Goal: Task Accomplishment & Management: Use online tool/utility

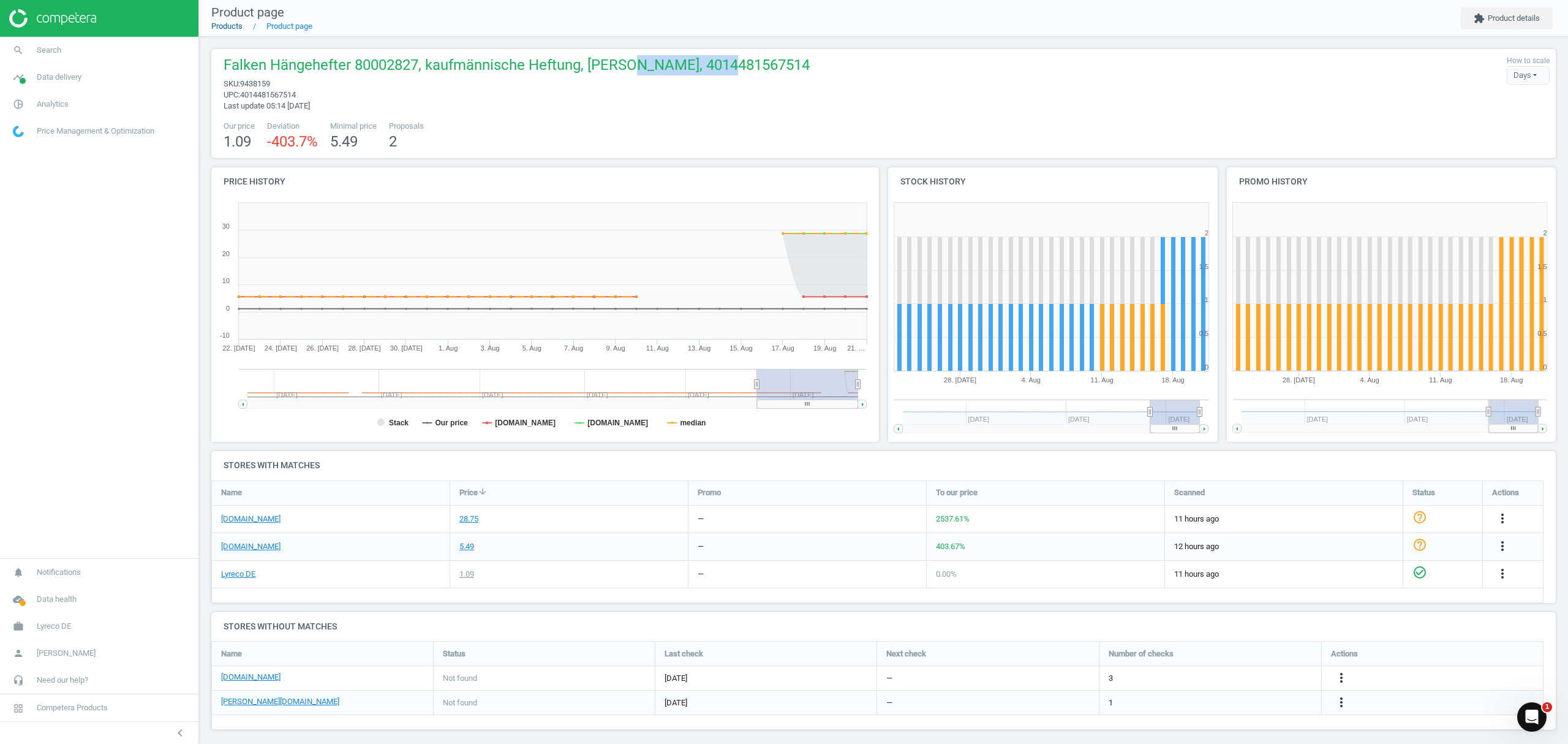
click at [231, 25] on link "Products" at bounding box center [227, 26] width 31 height 9
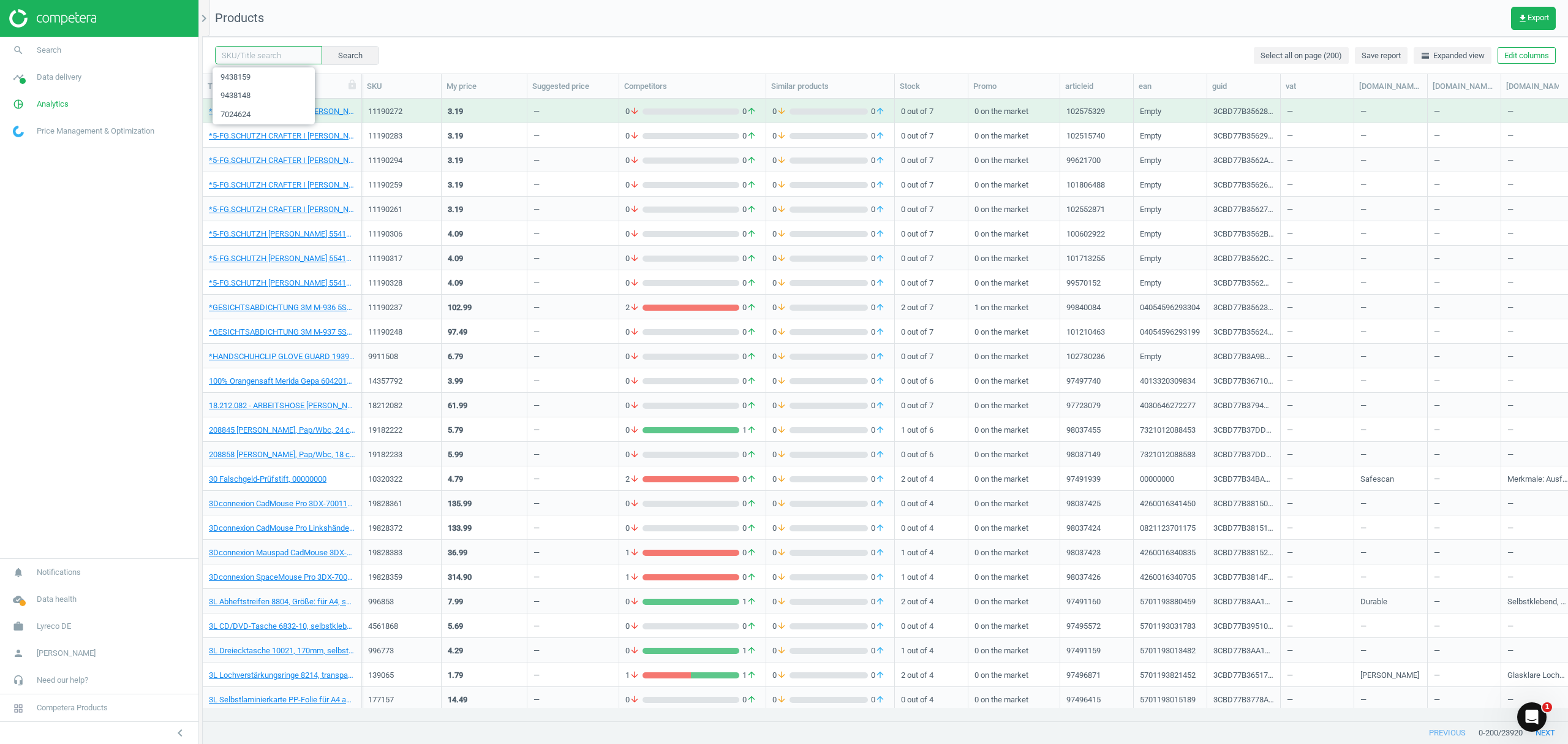
click at [284, 52] on input "text" at bounding box center [268, 55] width 107 height 18
paste input "1111259"
type input "1111259"
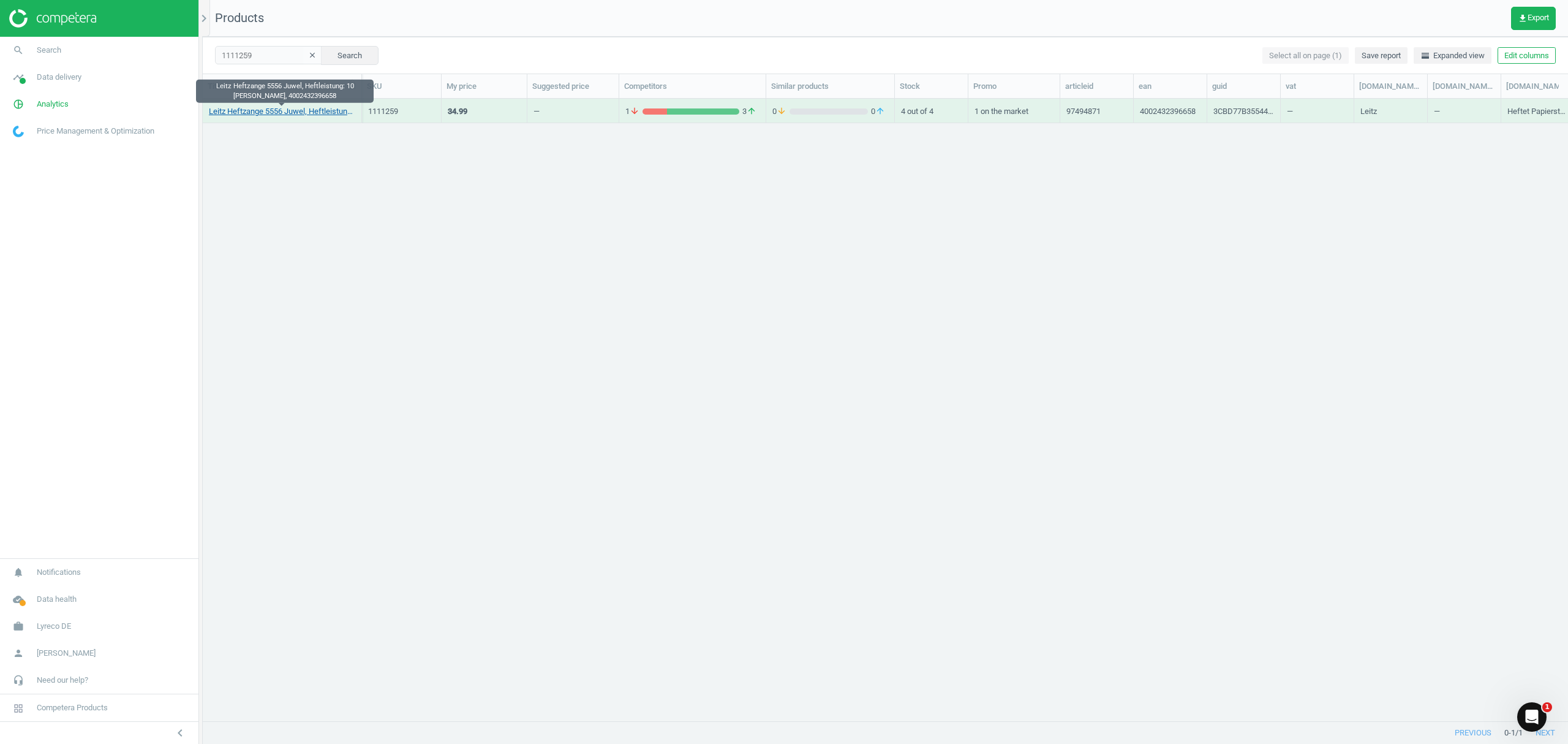
click at [241, 111] on link "Leitz Heftzange 5556 Juwel, Heftleistung: 10 [PERSON_NAME], 4002432396658" at bounding box center [282, 112] width 146 height 11
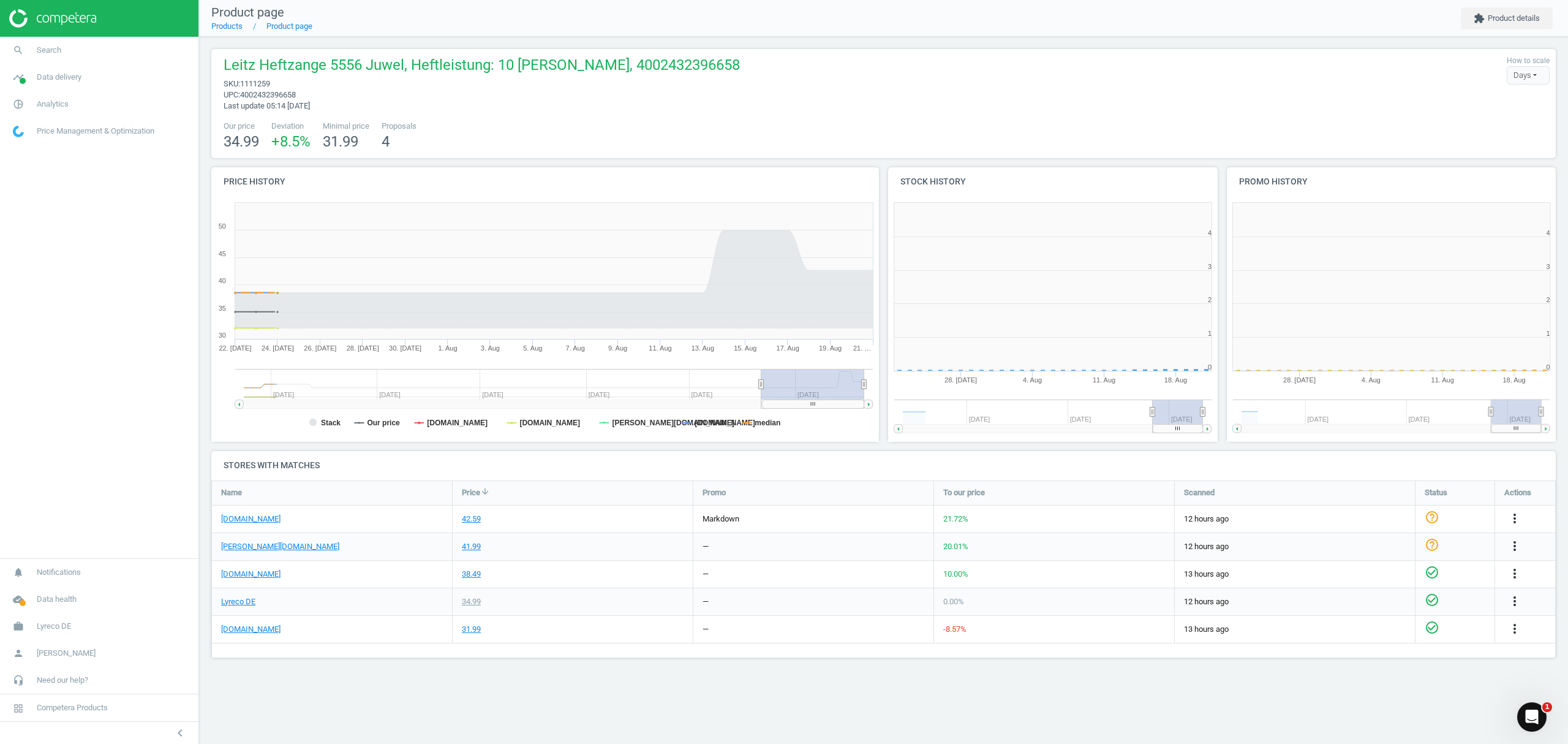
scroll to position [270, 354]
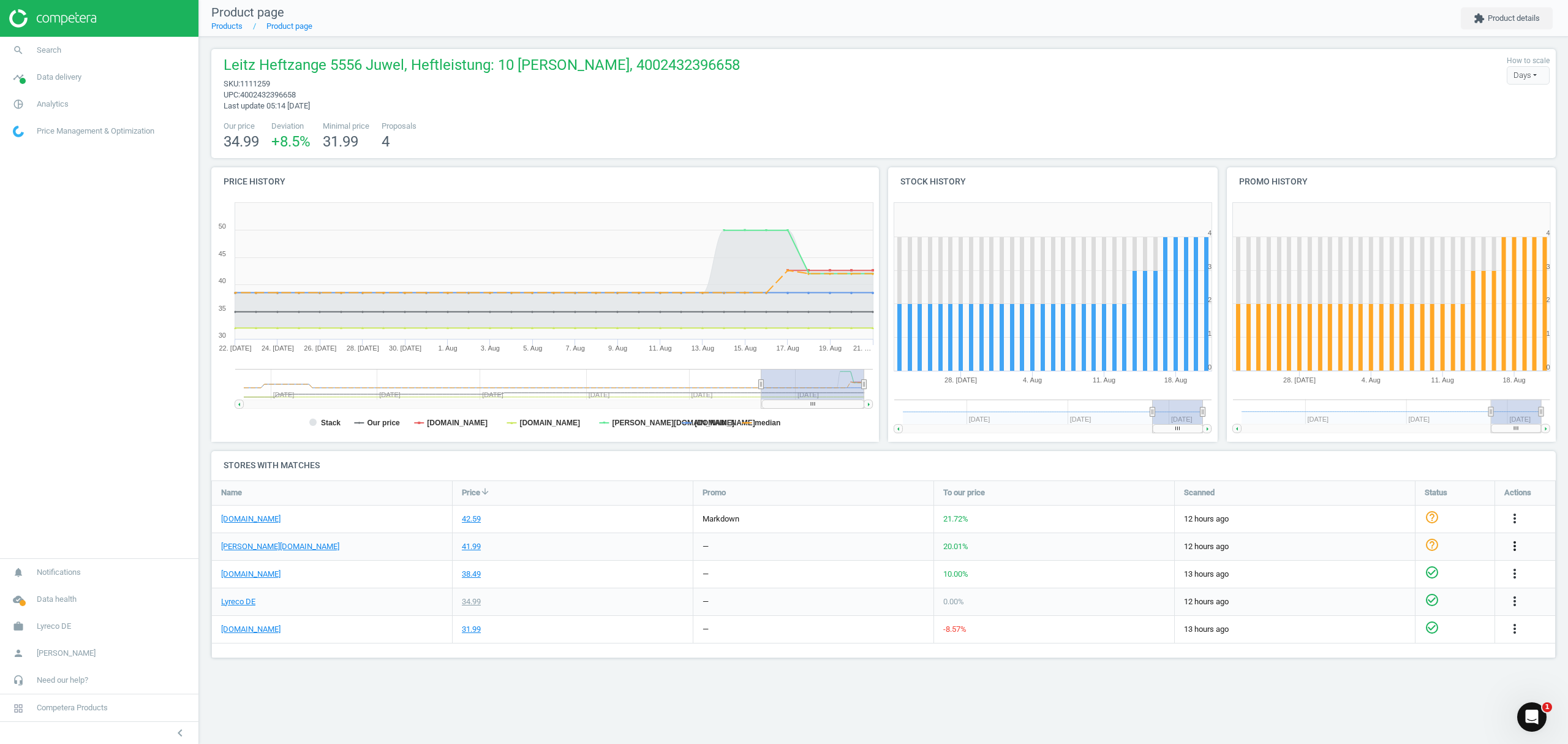
click at [1513, 542] on icon "more_vert" at bounding box center [1515, 545] width 14 height 14
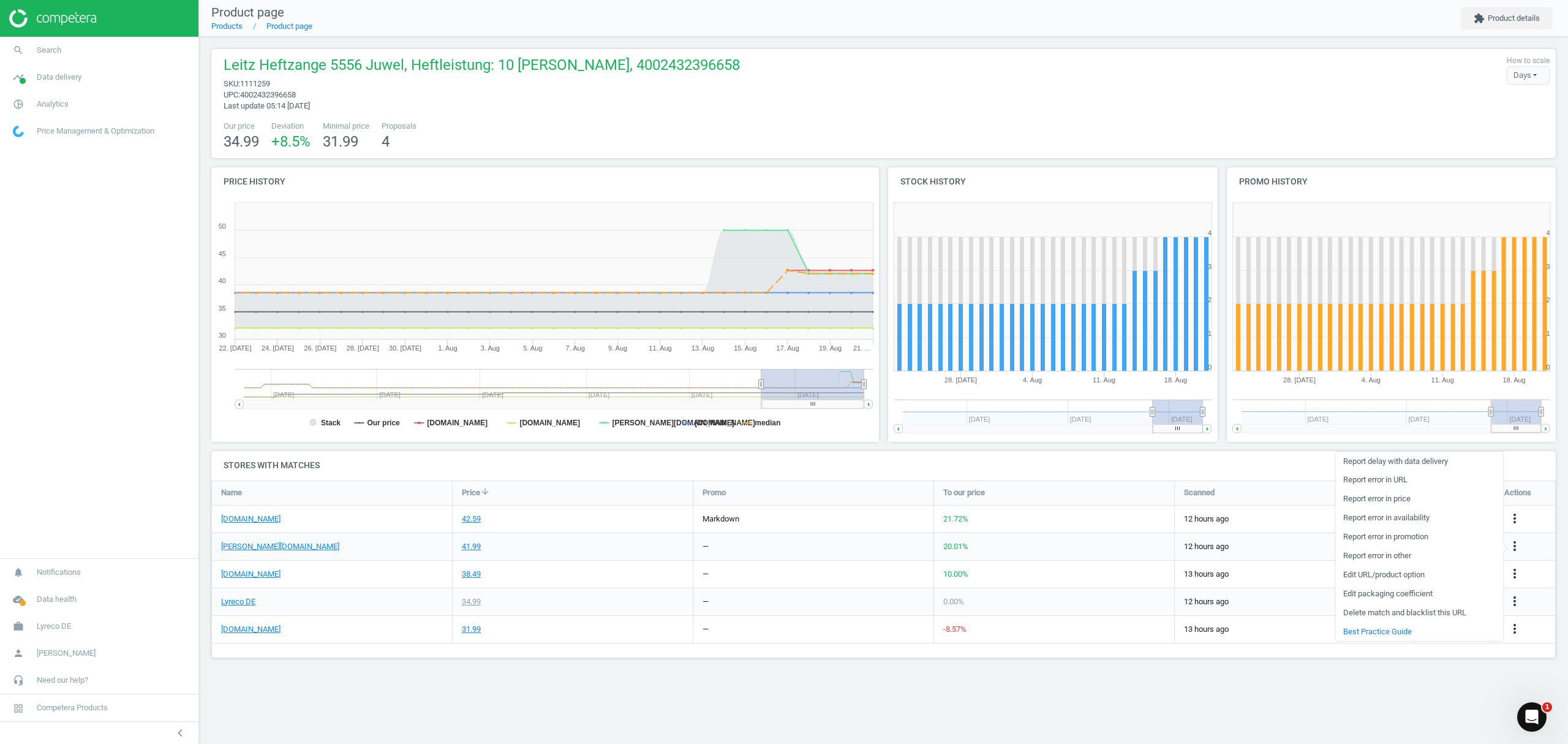
click at [1373, 575] on link "Edit URL/product option" at bounding box center [1419, 575] width 168 height 19
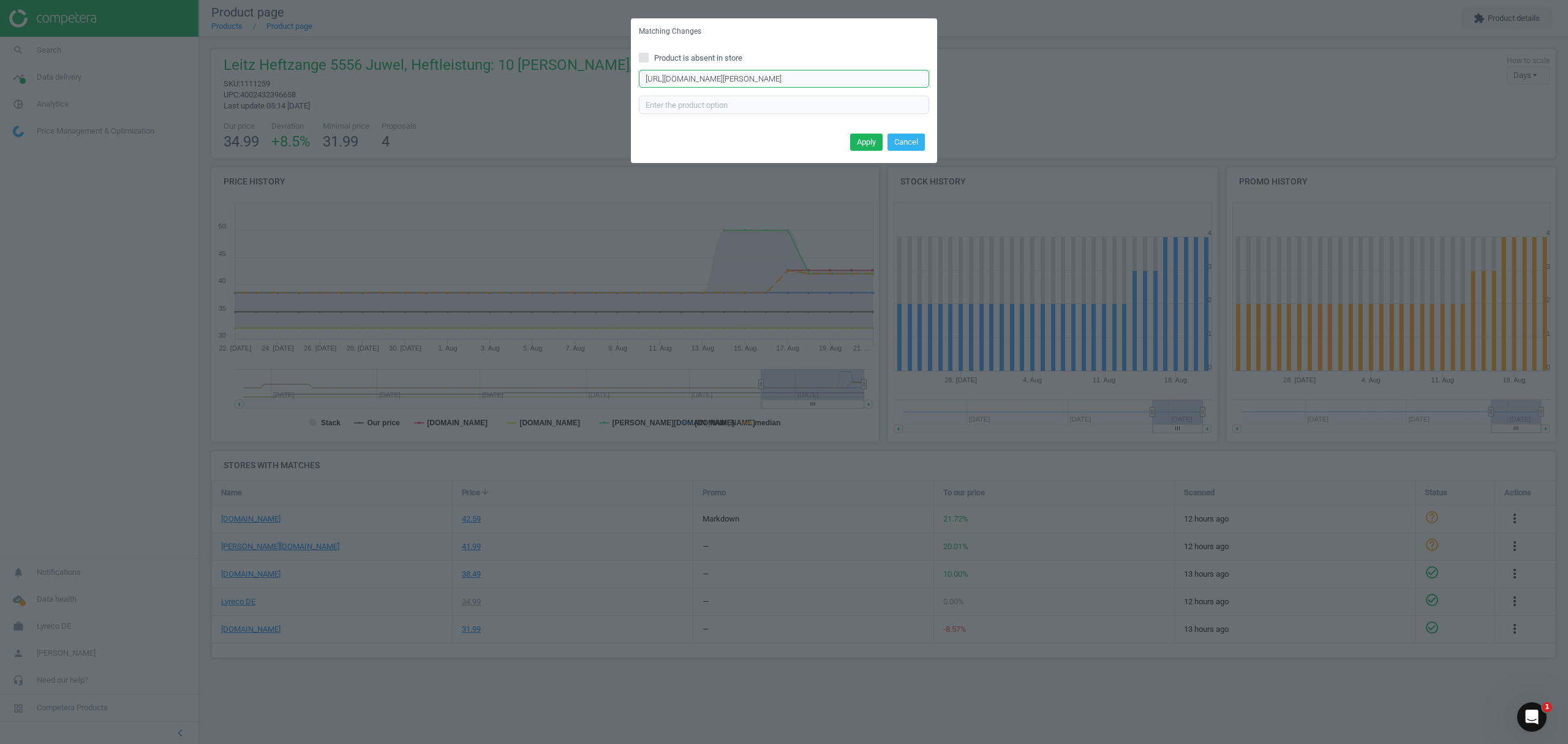
click at [809, 82] on input "[URL][DOMAIN_NAME][PERSON_NAME]" at bounding box center [784, 79] width 290 height 18
click at [807, 81] on input "[URL][DOMAIN_NAME][PERSON_NAME]" at bounding box center [784, 79] width 290 height 18
paste input "5556/96386/p"
type input "[URL][DOMAIN_NAME][PERSON_NAME]"
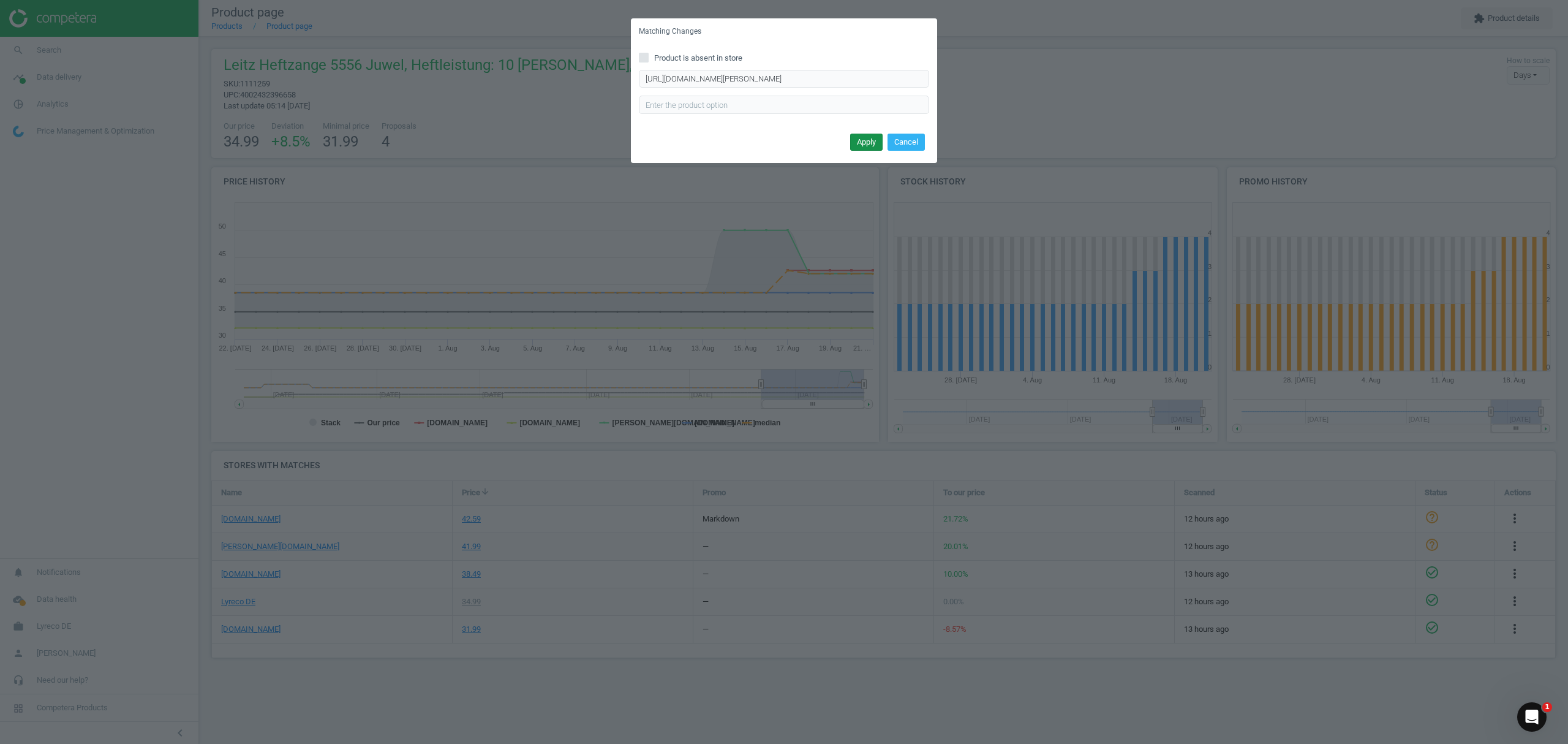
click at [858, 140] on button "Apply" at bounding box center [866, 142] width 33 height 17
